Goal: Navigation & Orientation: Find specific page/section

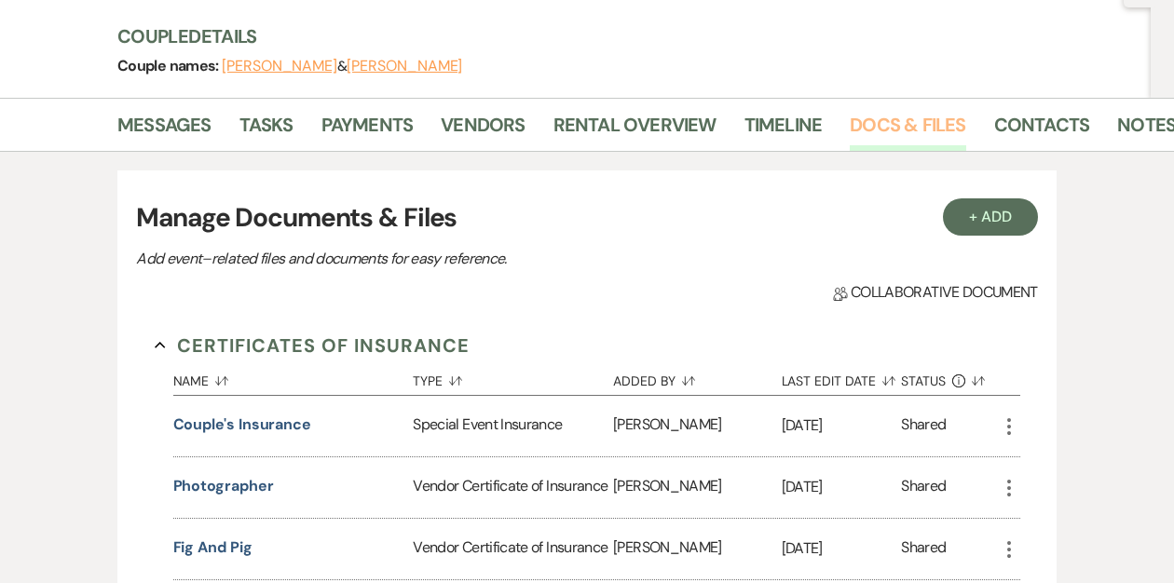
scroll to position [119, 0]
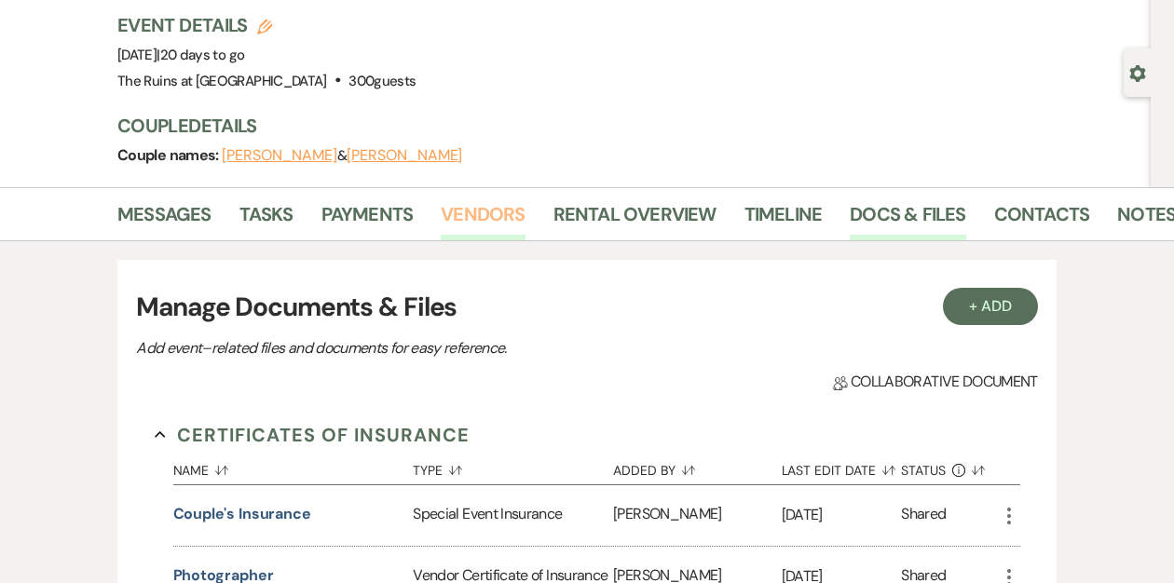
click at [495, 209] on link "Vendors" at bounding box center [483, 219] width 84 height 41
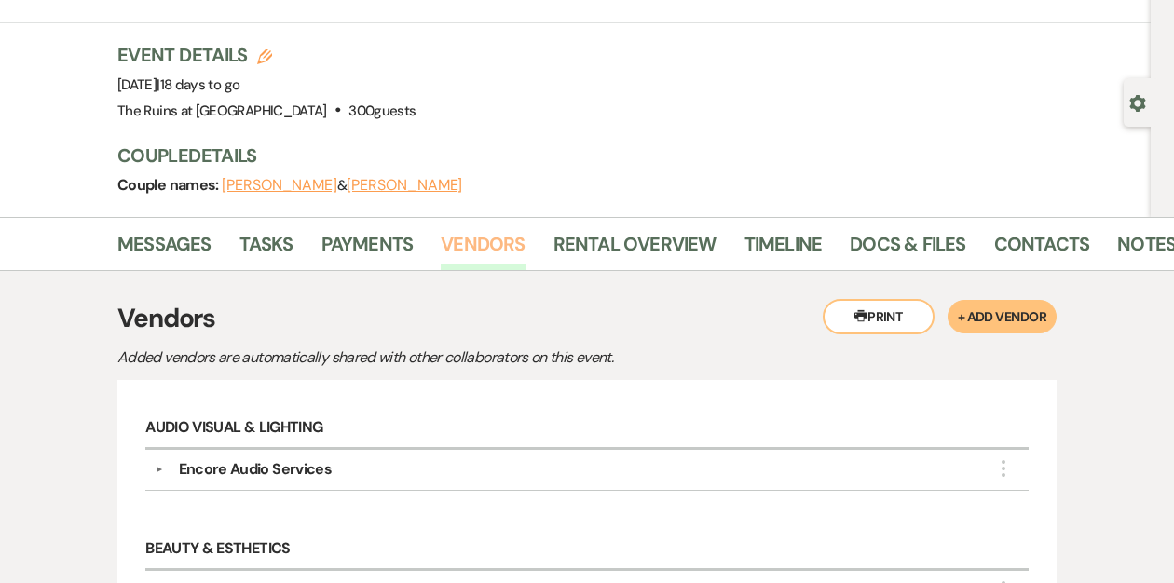
scroll to position [1, 0]
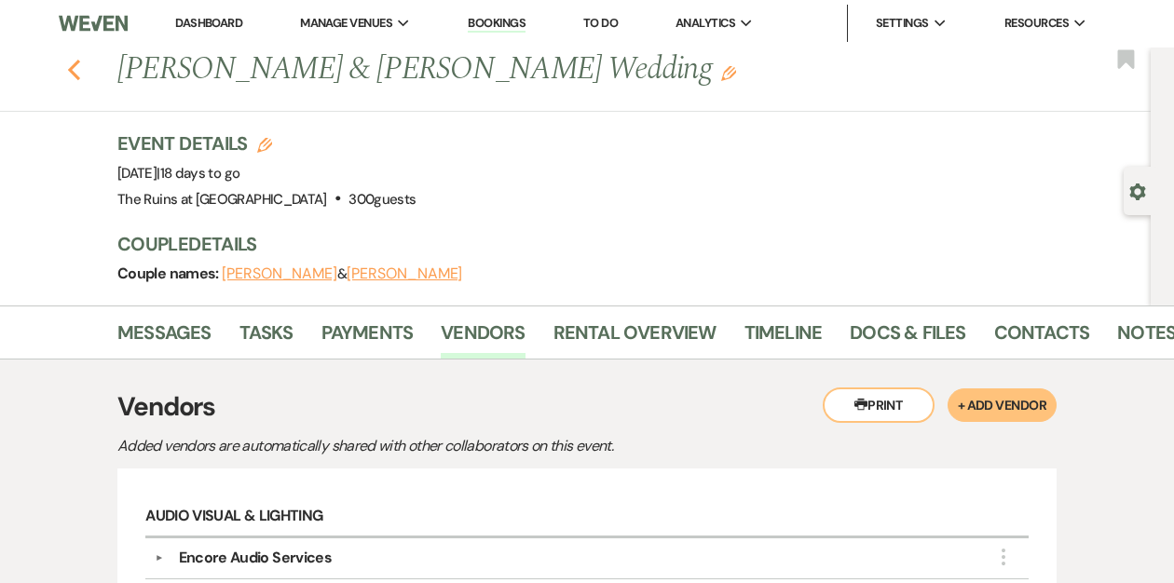
click at [75, 73] on icon "Previous" at bounding box center [74, 70] width 14 height 22
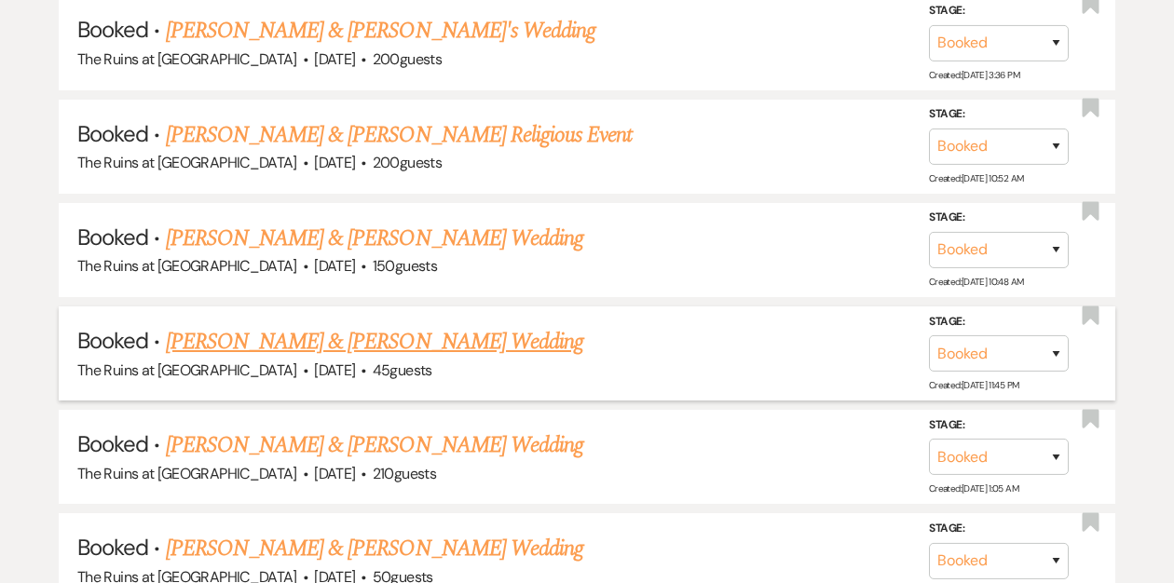
scroll to position [5501, 0]
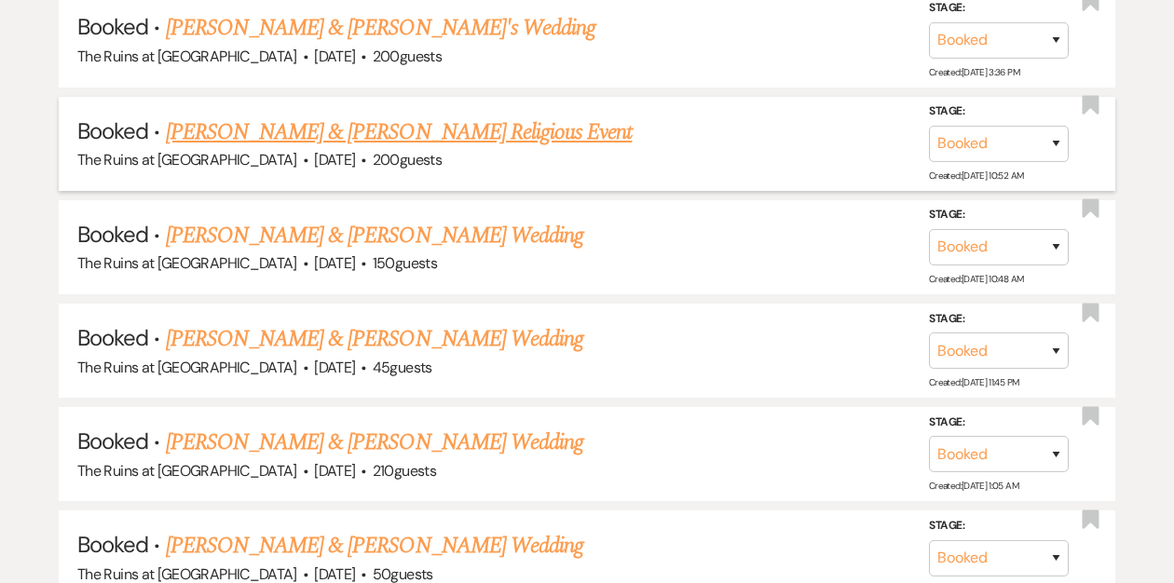
click at [339, 116] on link "Jessica Gunther & Sarav Shah's Religious Event" at bounding box center [399, 133] width 467 height 34
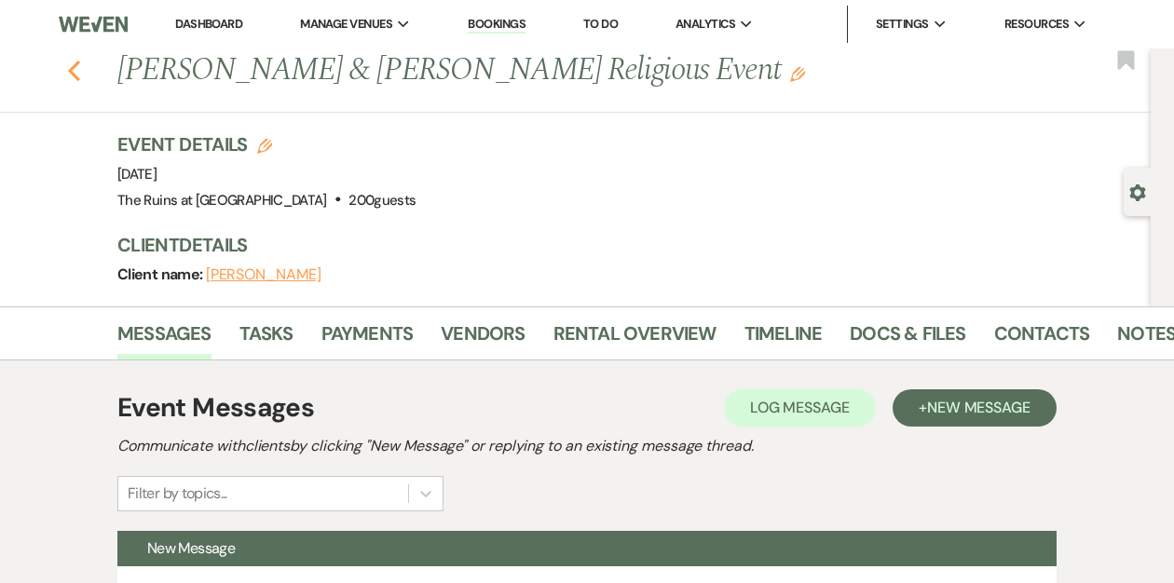
click at [76, 75] on icon "Previous" at bounding box center [74, 71] width 14 height 22
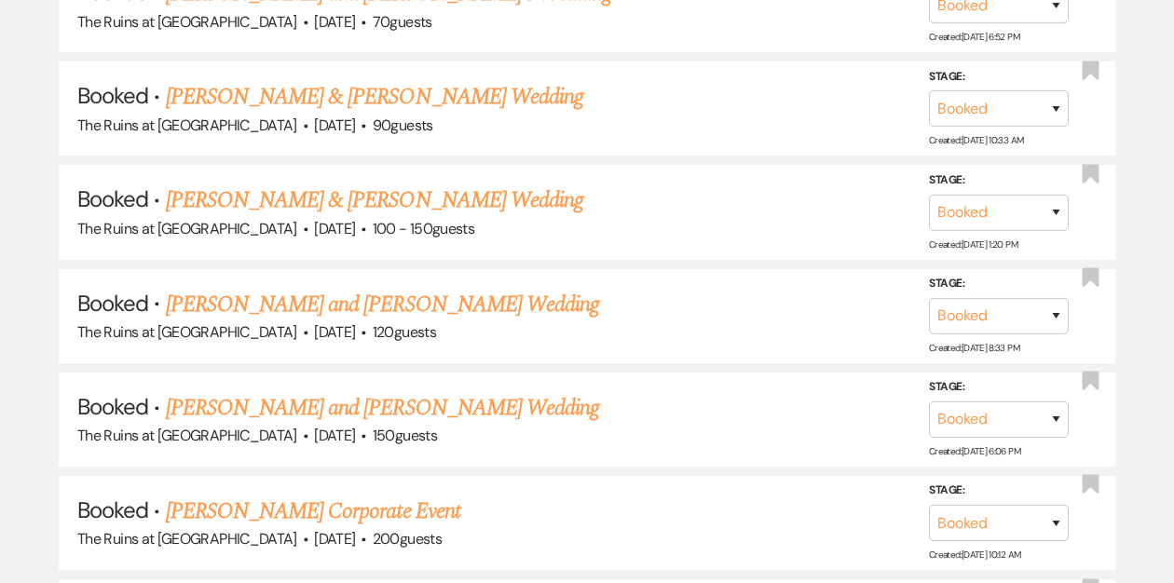
scroll to position [7506, 0]
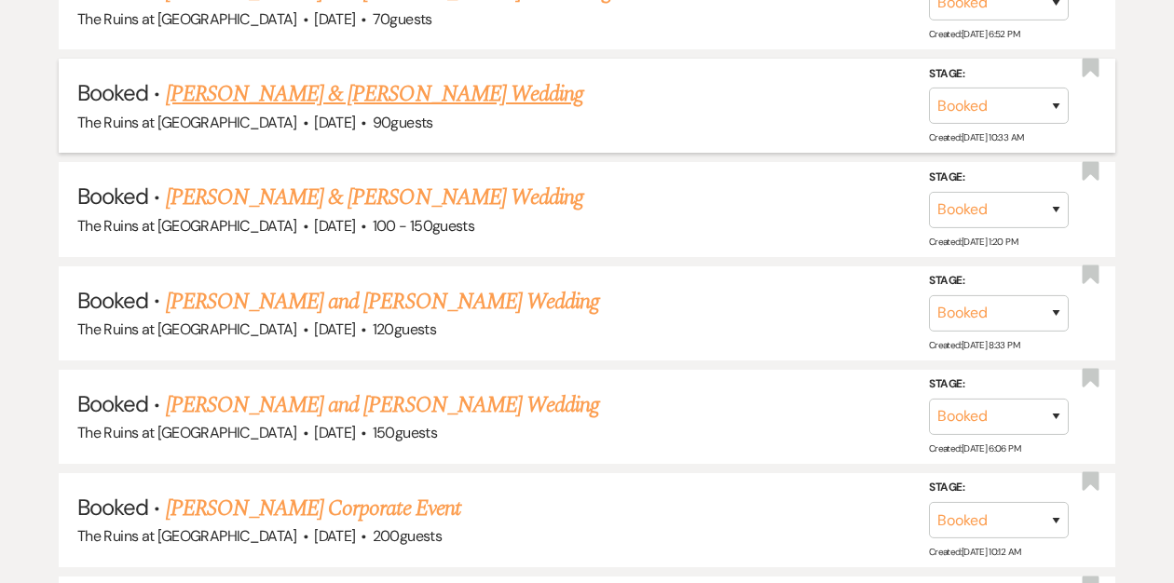
click at [295, 77] on link "Hunter Ordway & Jessica Purcell's Wedding" at bounding box center [374, 94] width 417 height 34
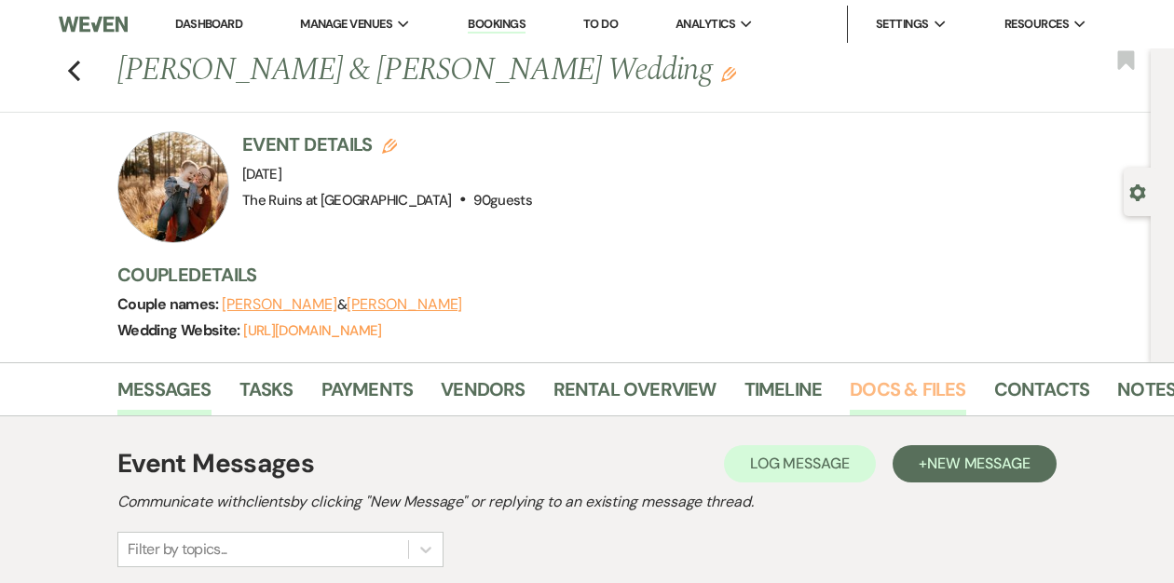
click at [866, 385] on link "Docs & Files" at bounding box center [908, 395] width 116 height 41
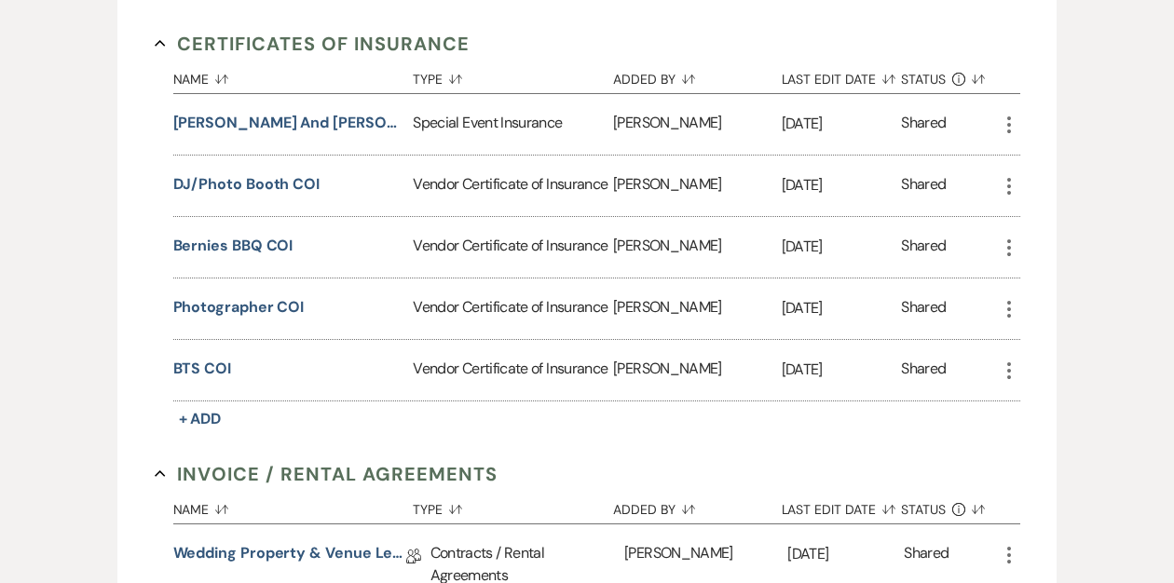
scroll to position [596, 0]
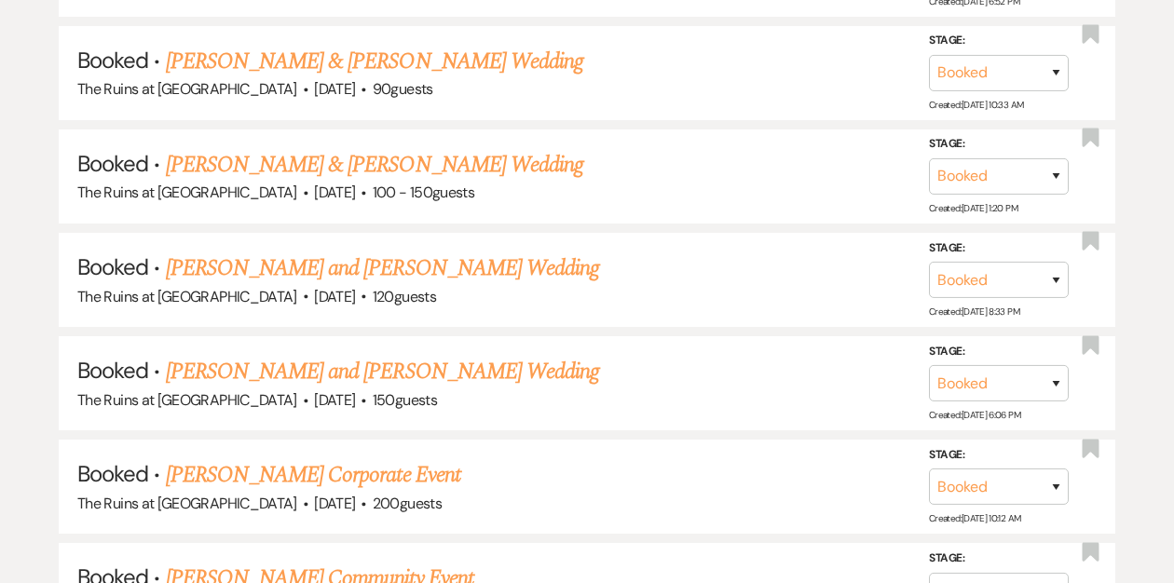
scroll to position [7539, 0]
click at [339, 252] on link "Margaret Vogelgesang and Nic Demczar's Wedding" at bounding box center [383, 269] width 434 height 34
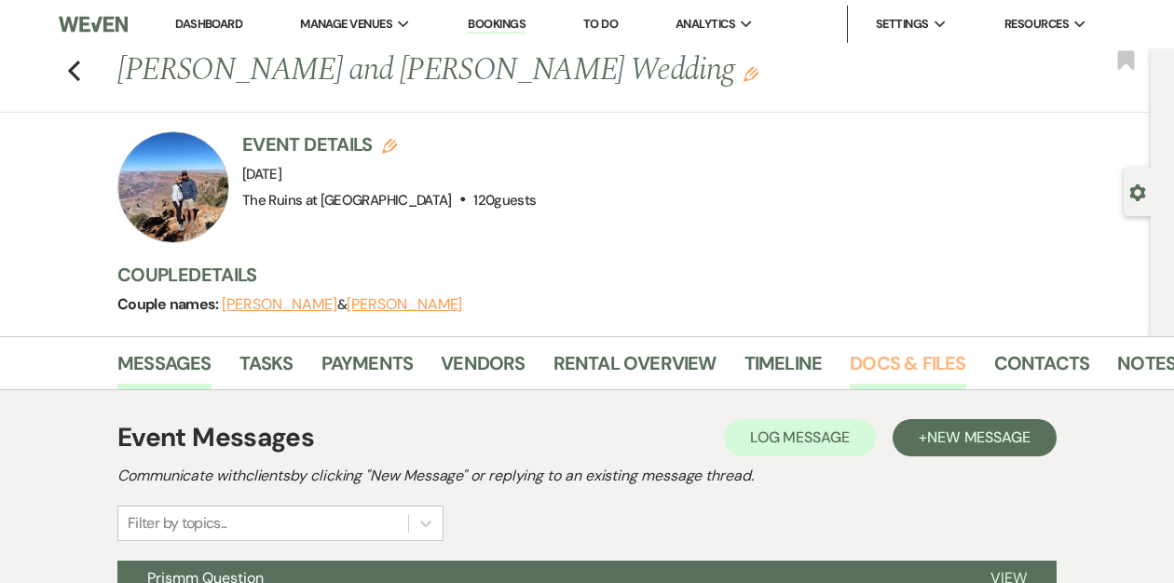
click at [878, 359] on link "Docs & Files" at bounding box center [908, 368] width 116 height 41
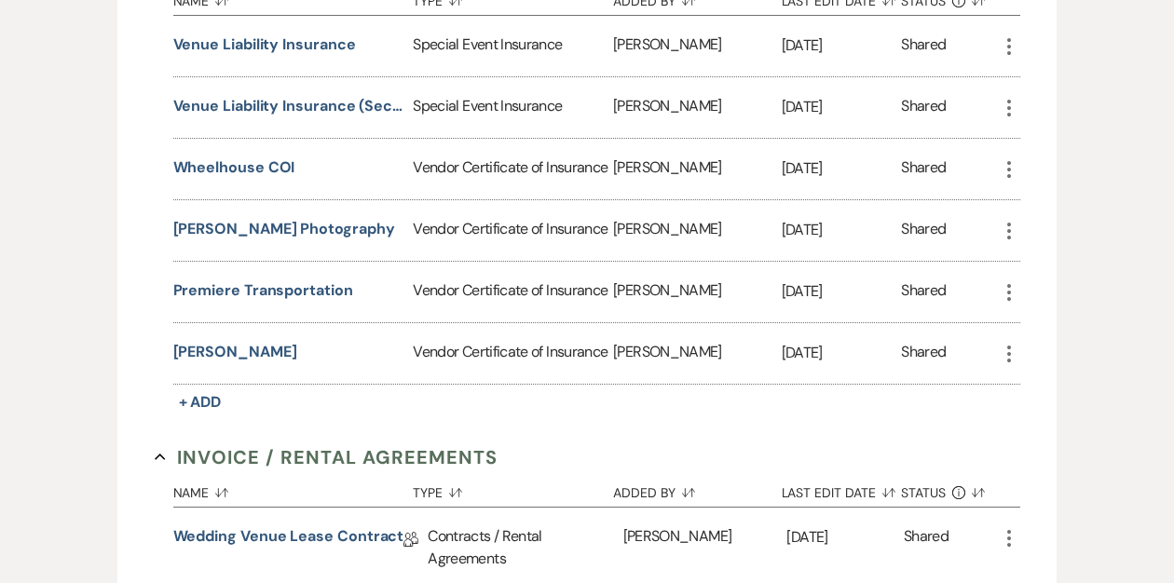
scroll to position [620, 0]
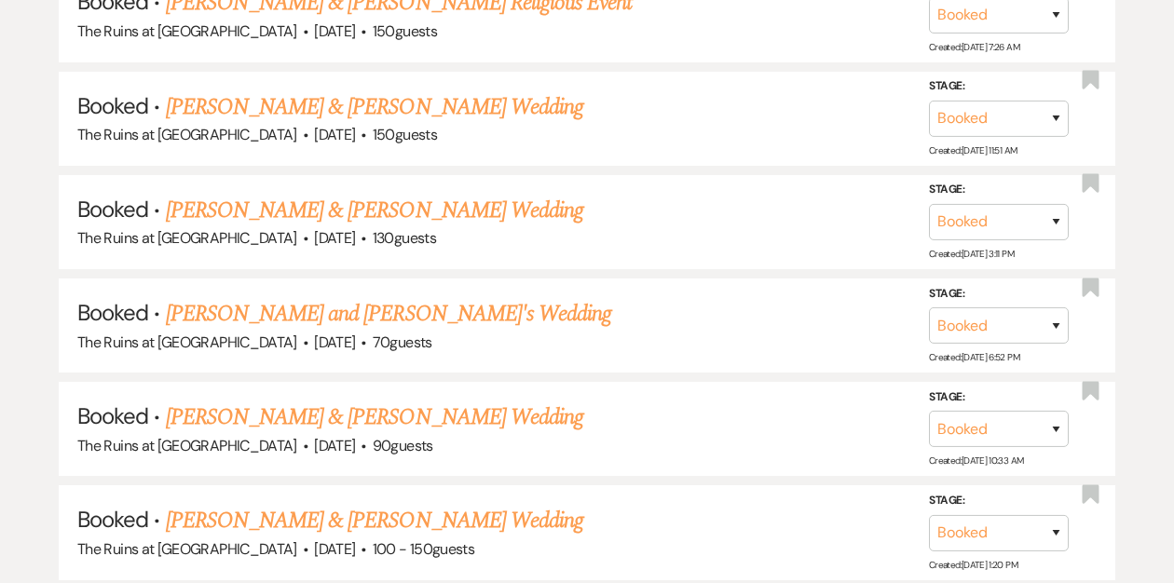
scroll to position [7153, 0]
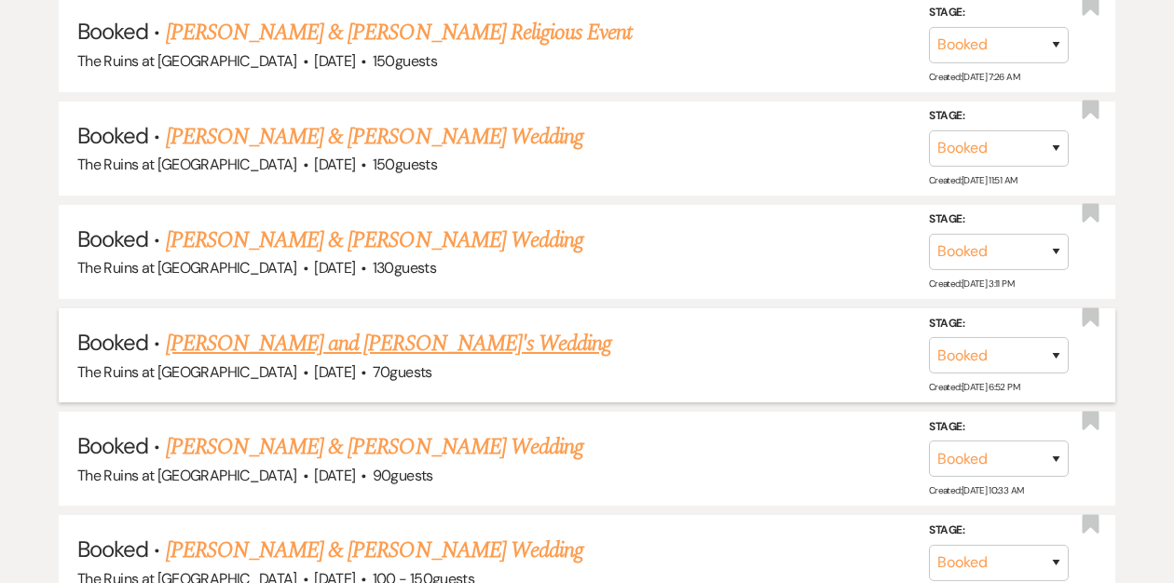
click at [305, 327] on link "Alison Schiller and Jay's Wedding" at bounding box center [389, 344] width 446 height 34
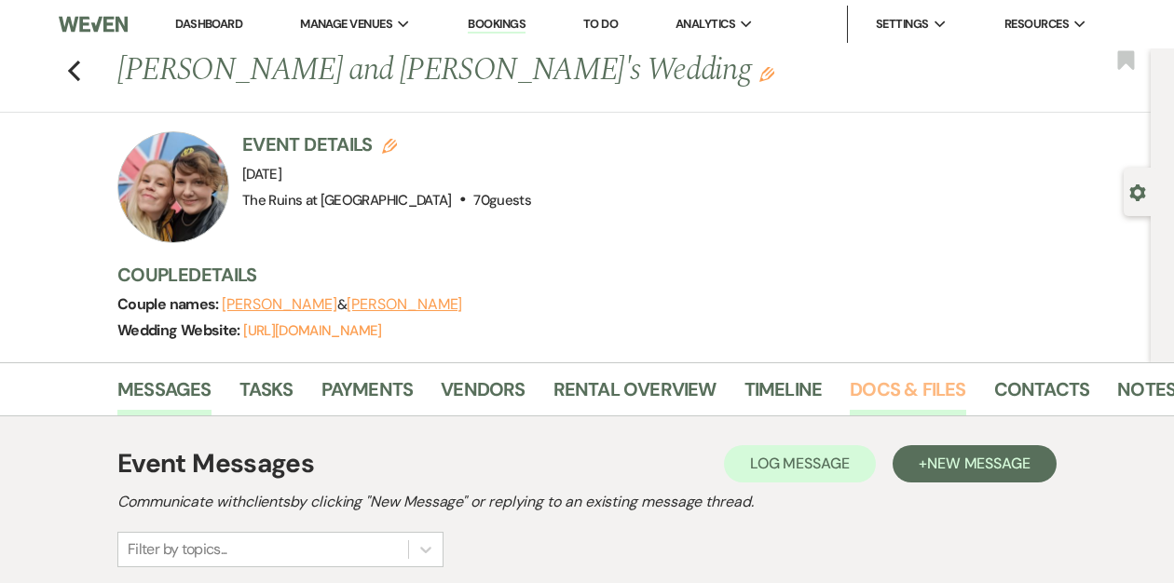
click at [877, 385] on link "Docs & Files" at bounding box center [908, 395] width 116 height 41
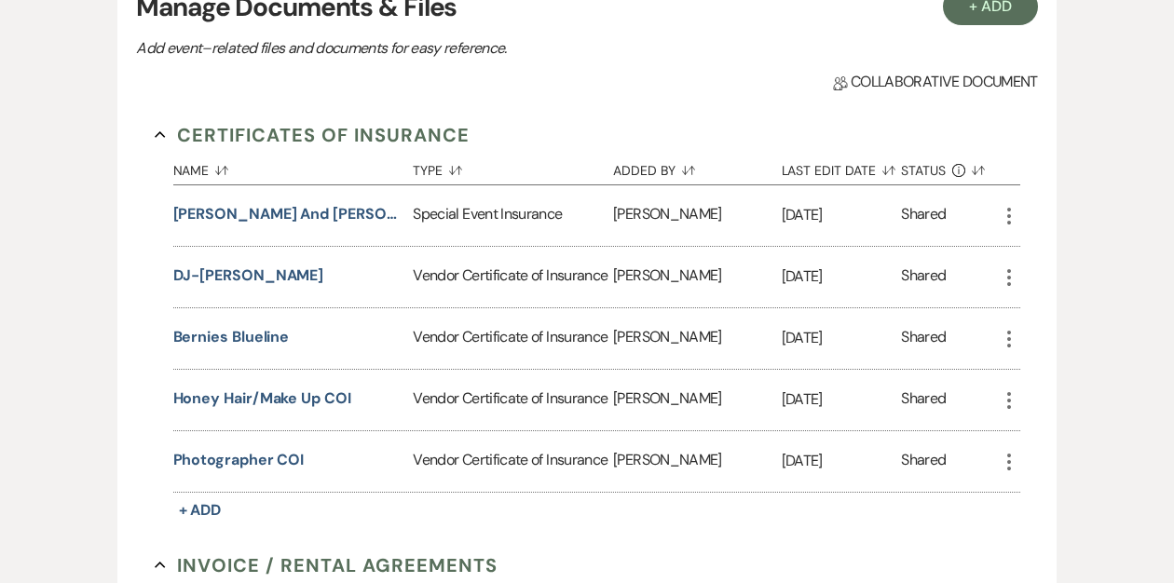
scroll to position [479, 0]
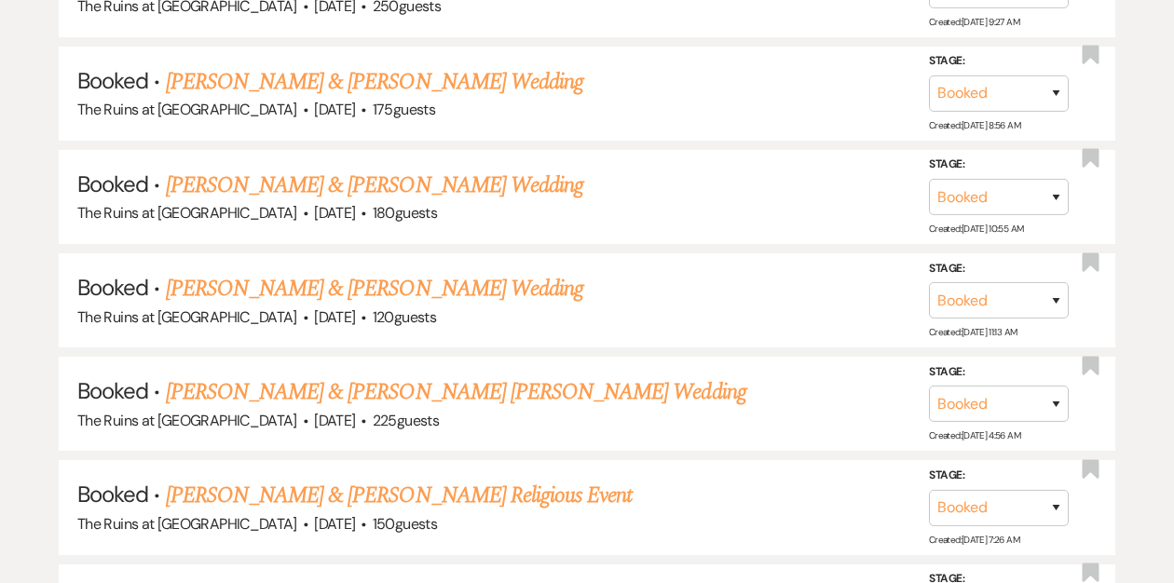
scroll to position [6688, 0]
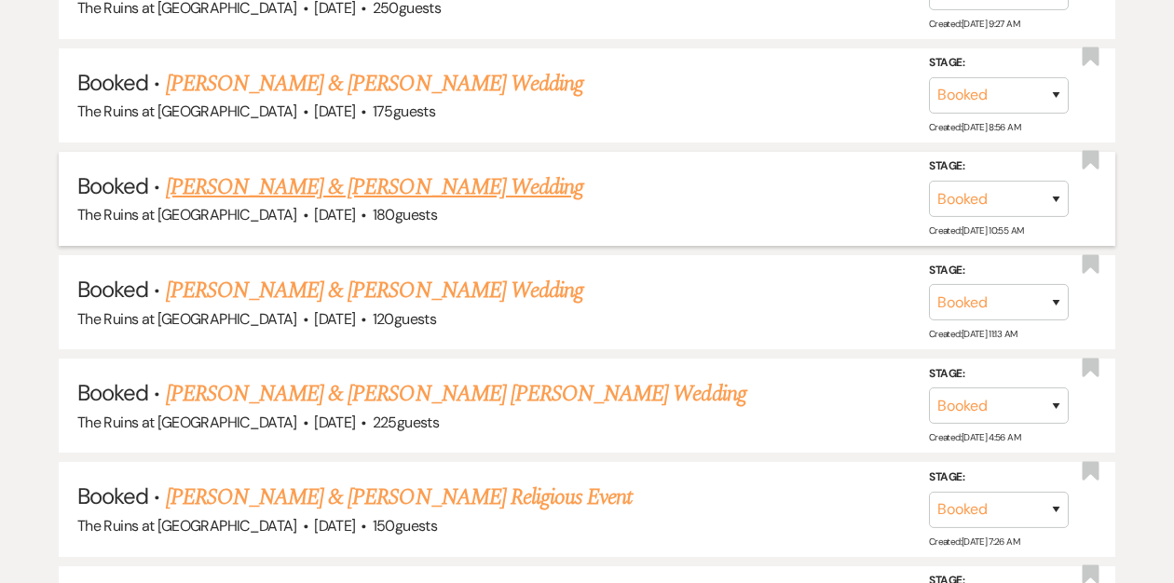
click at [308, 170] on link "Evelyn MacPherson & Sean Lynch's Wedding" at bounding box center [374, 187] width 417 height 34
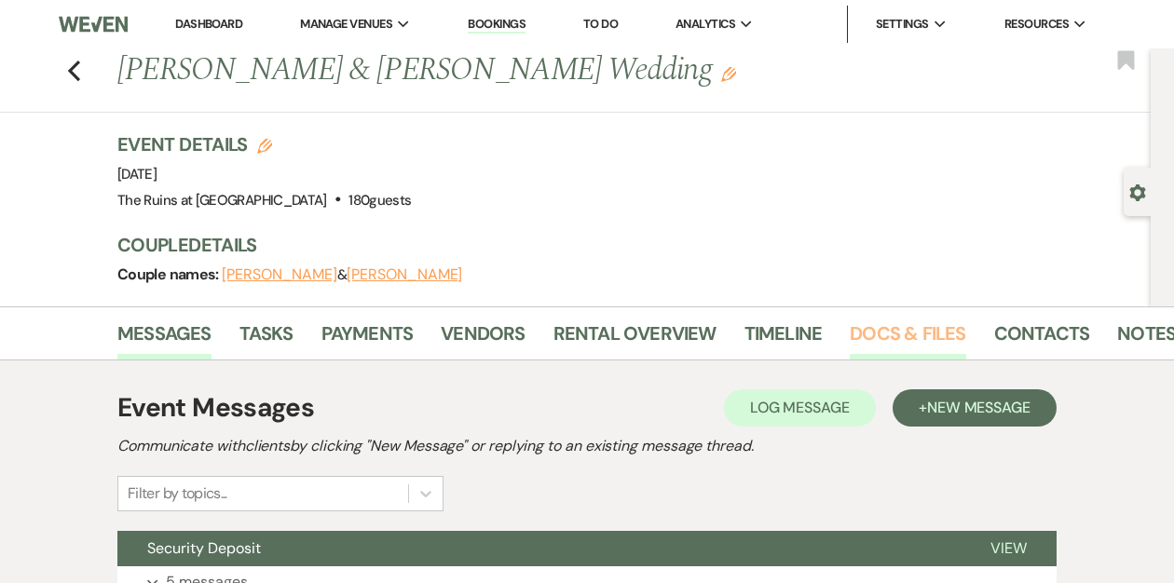
click at [877, 328] on link "Docs & Files" at bounding box center [908, 339] width 116 height 41
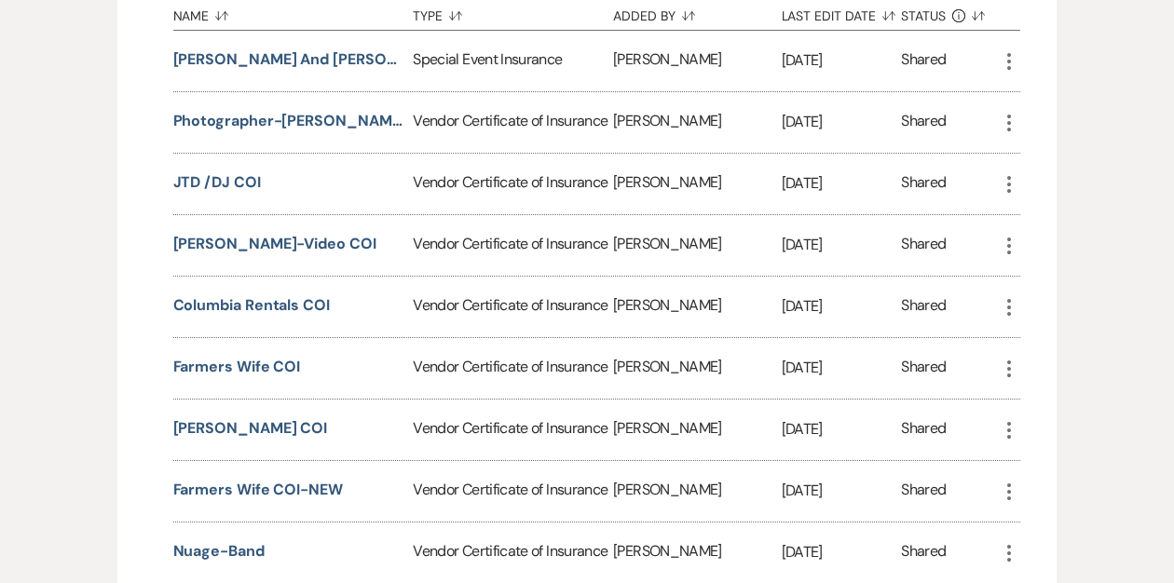
scroll to position [512, 0]
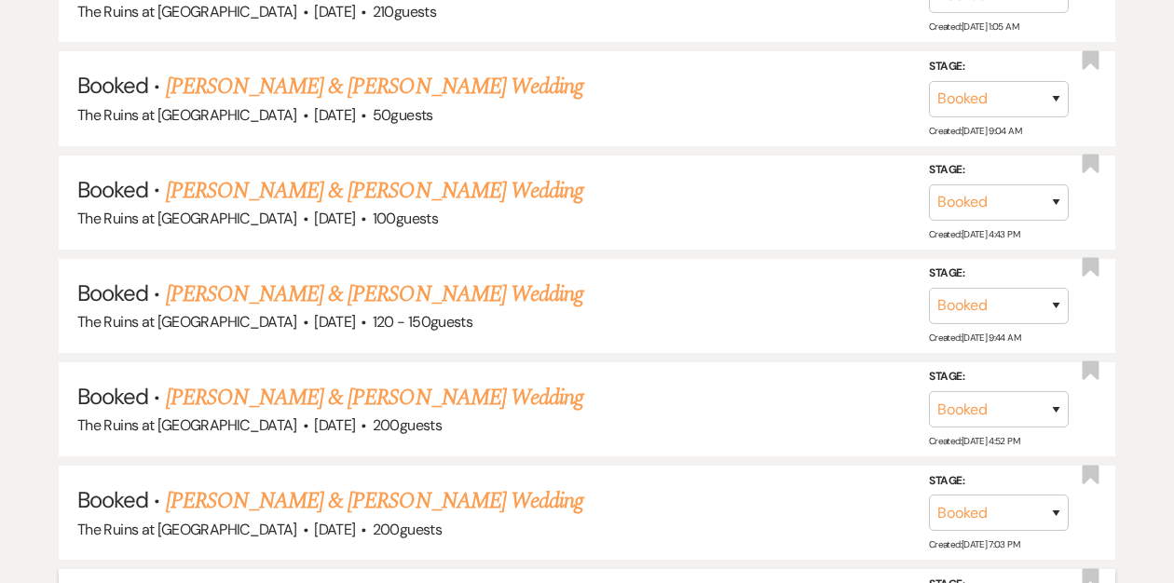
scroll to position [5955, 0]
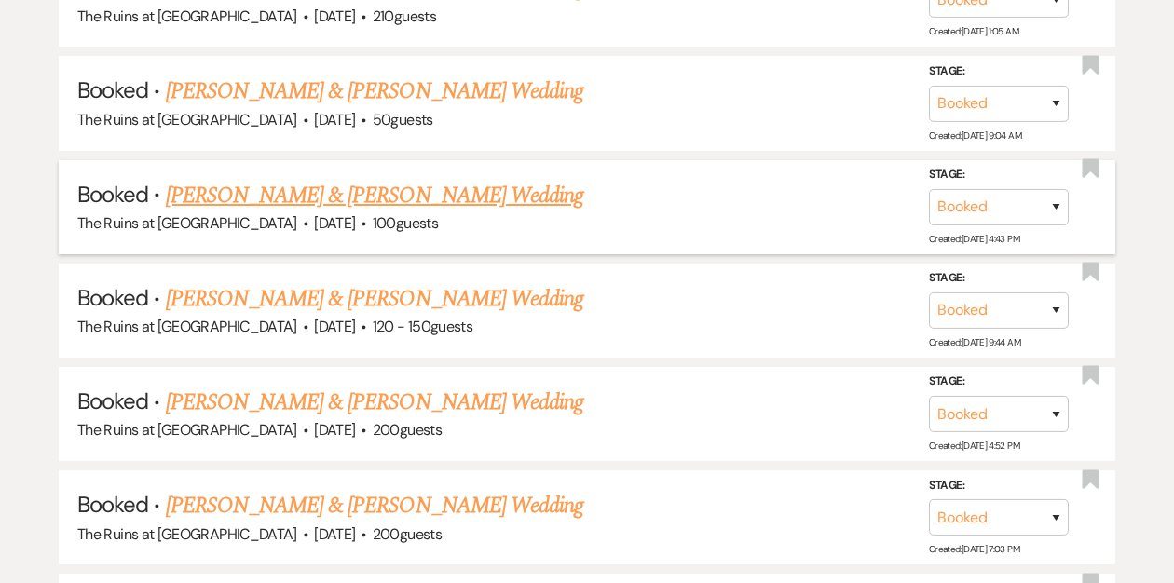
click at [326, 179] on link "Christine Kosmider & Eric Hanko's Wedding" at bounding box center [374, 196] width 417 height 34
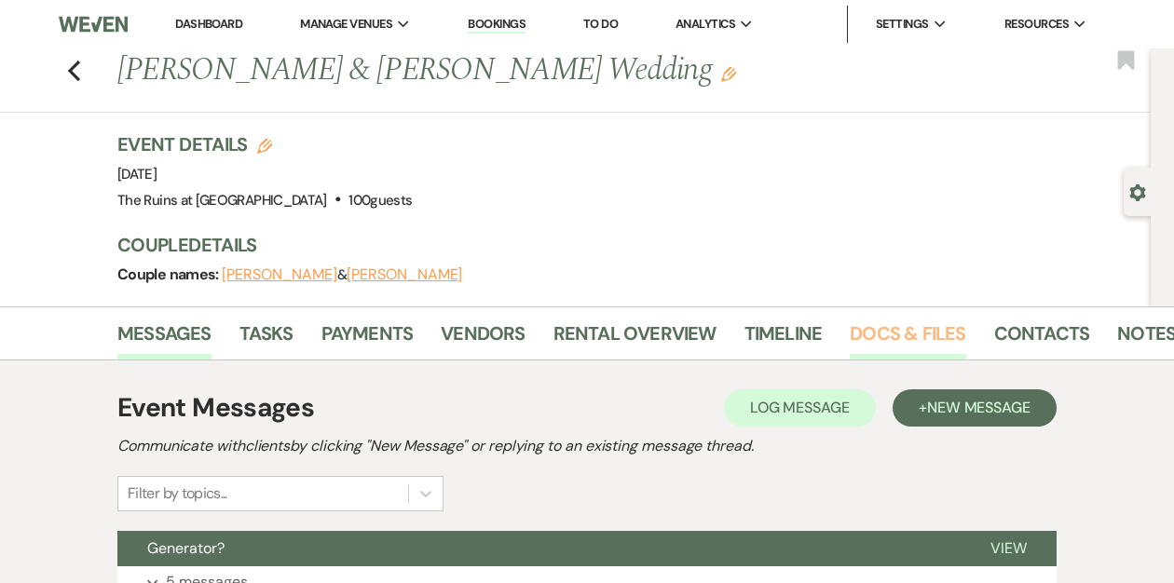
click at [869, 337] on link "Docs & Files" at bounding box center [908, 339] width 116 height 41
